Goal: Communication & Community: Answer question/provide support

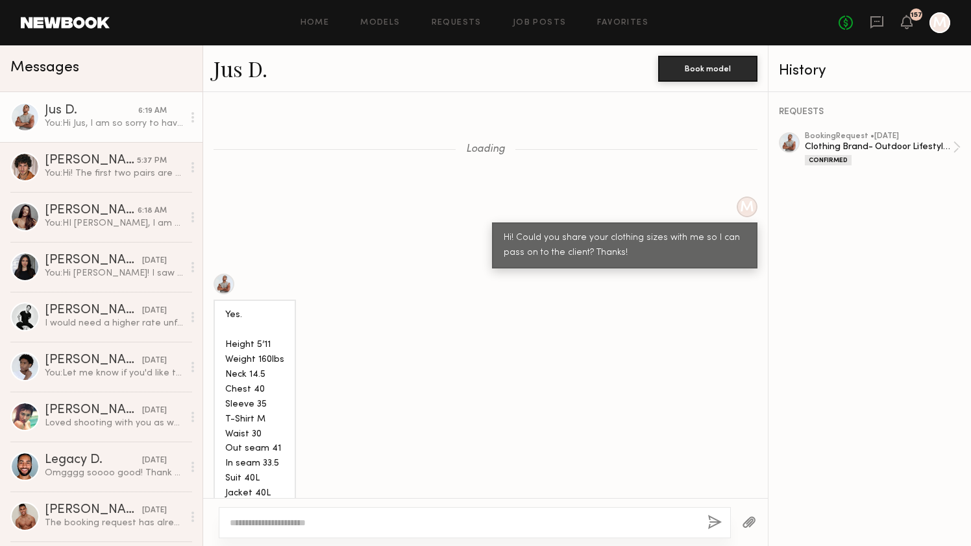
scroll to position [2428, 0]
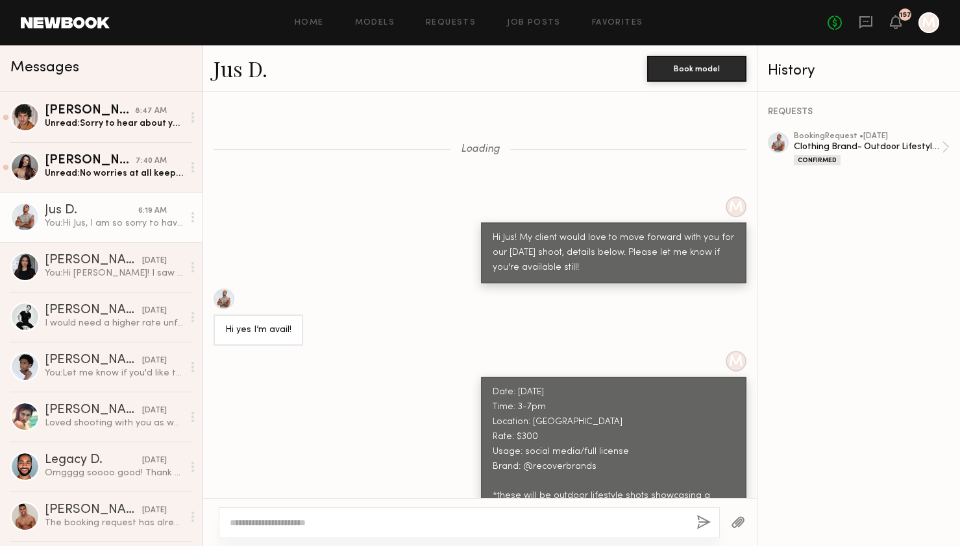
scroll to position [3136, 0]
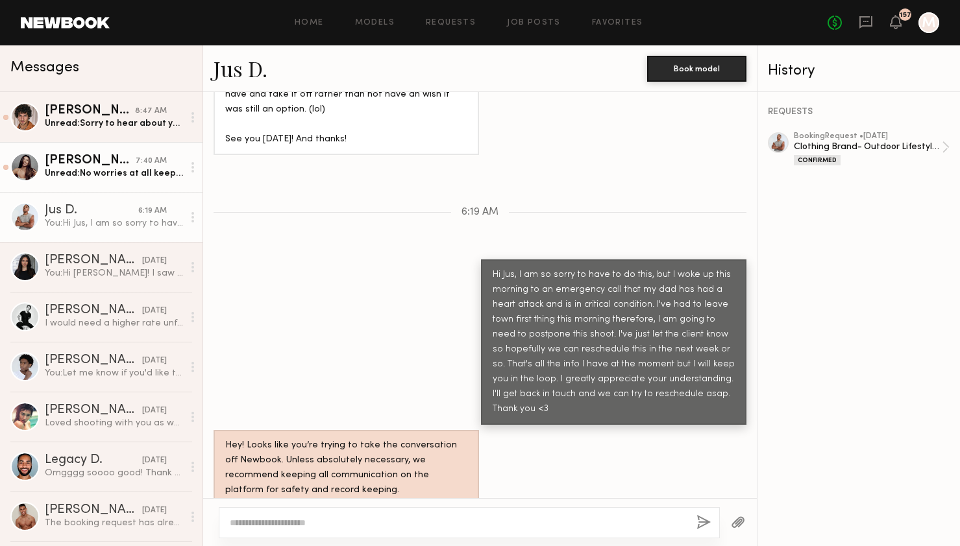
click at [116, 169] on div "Unread: No worries at all keep me posted" at bounding box center [114, 173] width 138 height 12
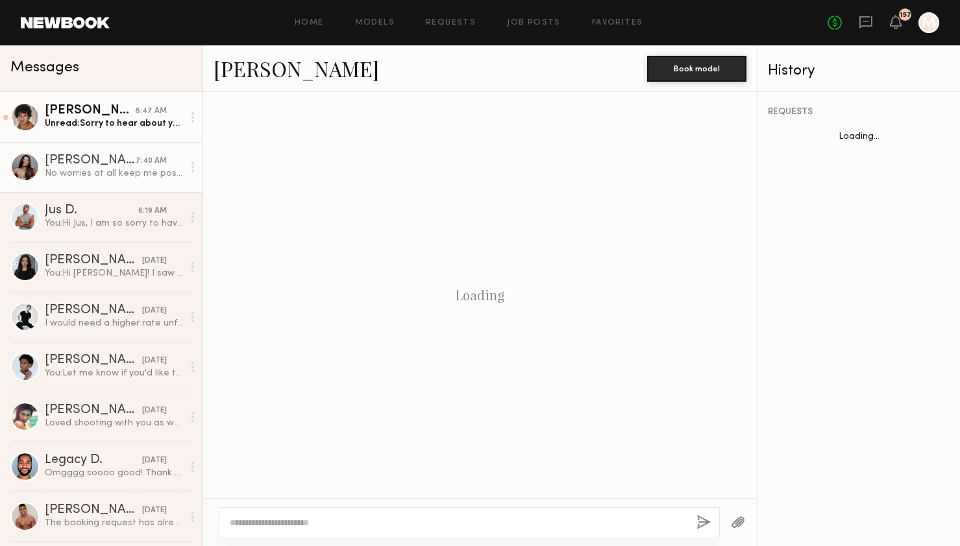
click at [99, 127] on div "Unread: Sorry to hear about your Dad. I hope he’s in good care." at bounding box center [114, 123] width 138 height 12
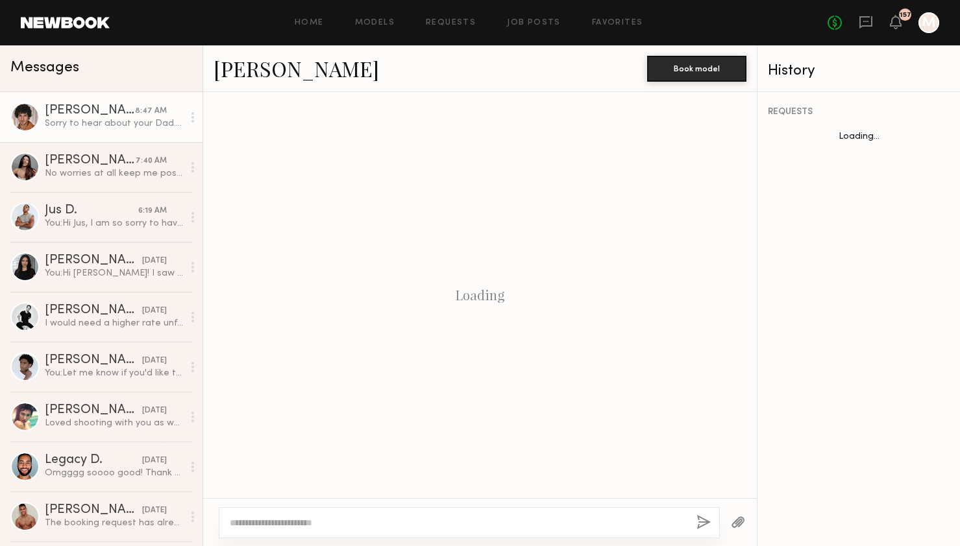
click at [129, 128] on div "Sorry to hear about your Dad. I hope he’s in good care." at bounding box center [114, 123] width 138 height 12
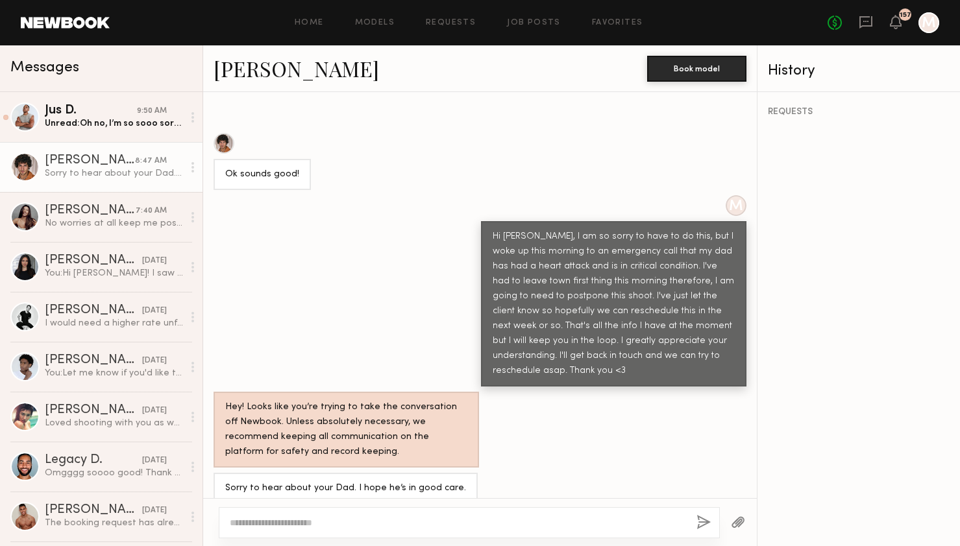
click at [108, 160] on div "[PERSON_NAME]" at bounding box center [90, 160] width 90 height 13
click at [119, 112] on div "Jus D." at bounding box center [91, 110] width 92 height 13
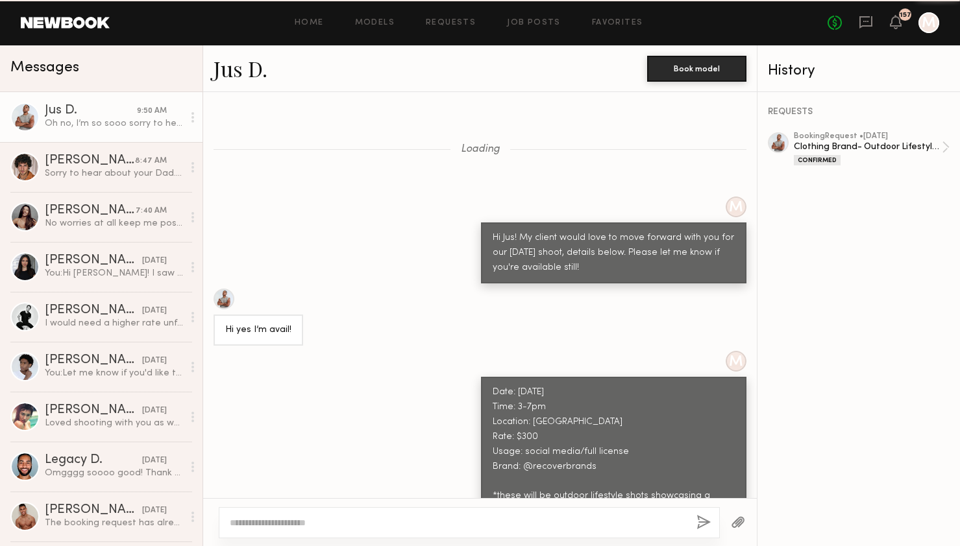
scroll to position [3243, 0]
